Goal: Task Accomplishment & Management: Use online tool/utility

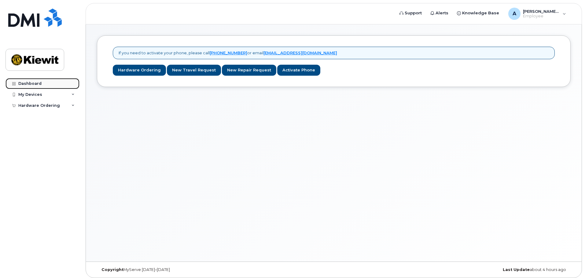
click at [29, 83] on div "Dashboard" at bounding box center [29, 83] width 23 height 5
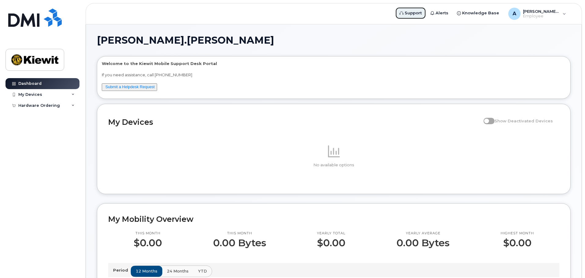
click at [422, 13] on span "Support" at bounding box center [412, 13] width 17 height 6
click at [73, 105] on icon at bounding box center [72, 105] width 3 height 3
click at [25, 117] on div "New Order" at bounding box center [32, 116] width 23 height 5
click at [563, 14] on div "A Adnan.Zaidi Employee" at bounding box center [537, 14] width 66 height 12
click at [389, 77] on p "If you need assistance, call [PHONE_NUMBER]" at bounding box center [334, 75] width 464 height 6
